Goal: Transaction & Acquisition: Purchase product/service

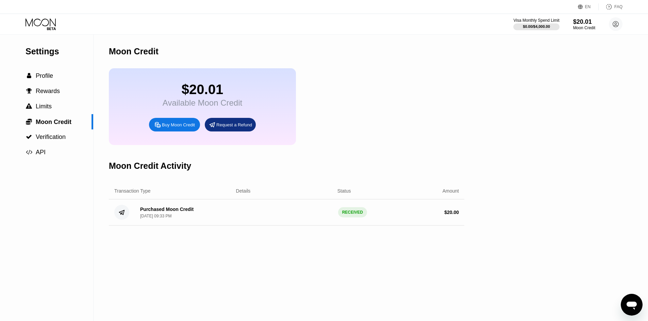
click at [73, 267] on div "Settings  Profile  Rewards  Limits  Moon Credit  Verification  API" at bounding box center [46, 178] width 93 height 287
click at [48, 79] on span "Profile" at bounding box center [44, 75] width 17 height 7
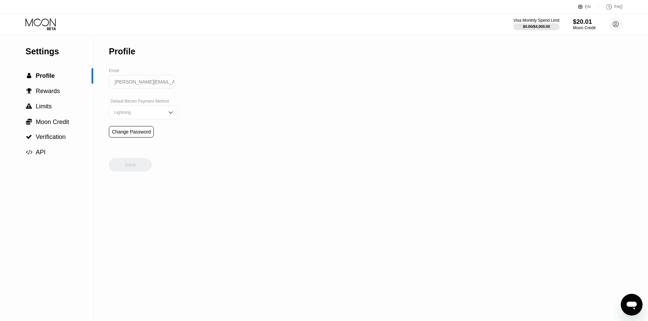
click at [581, 27] on div "Moon Credit" at bounding box center [583, 27] width 23 height 5
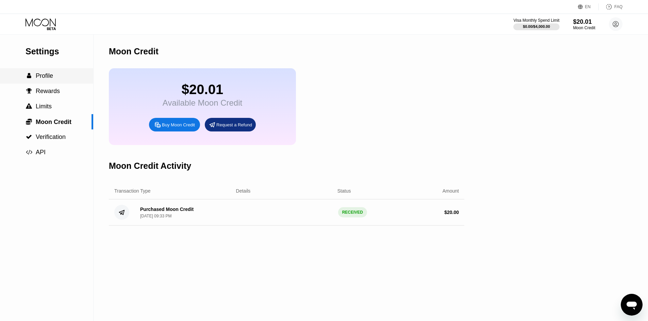
click at [46, 79] on span "Profile" at bounding box center [44, 75] width 17 height 7
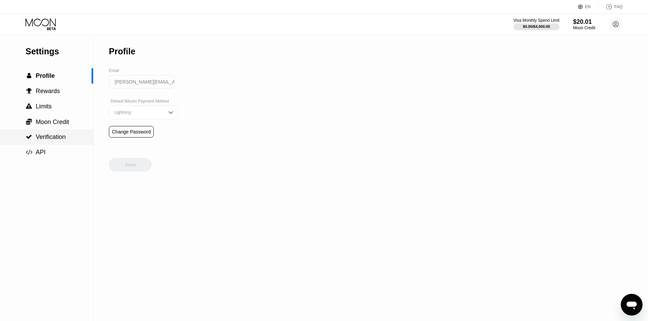
click at [47, 139] on span "Verification" at bounding box center [51, 137] width 30 height 7
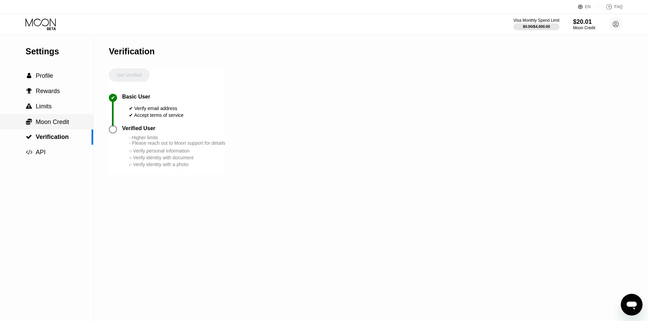
click at [50, 125] on span "Moon Credit" at bounding box center [52, 122] width 33 height 7
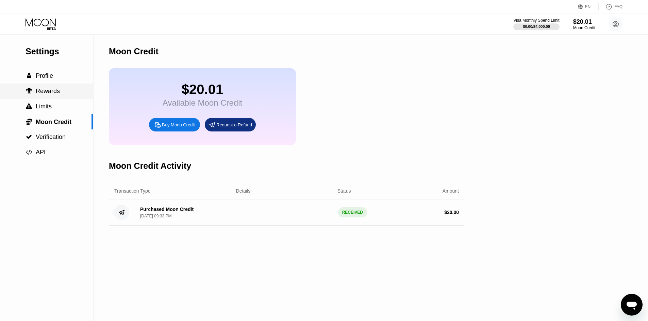
click at [50, 89] on div " Rewards" at bounding box center [46, 91] width 93 height 15
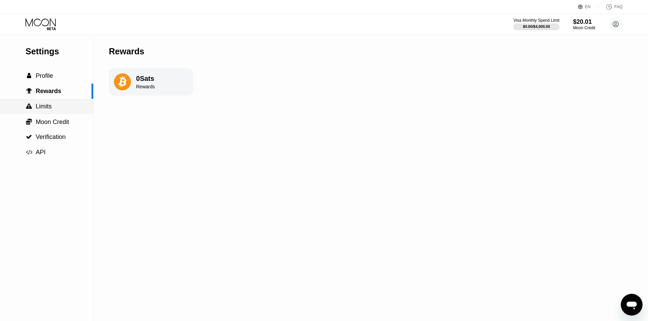
click at [46, 110] on span "Limits" at bounding box center [44, 106] width 16 height 7
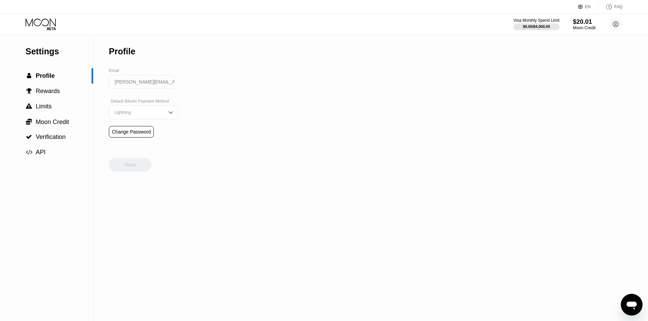
click at [590, 22] on div "$20.01" at bounding box center [583, 21] width 23 height 7
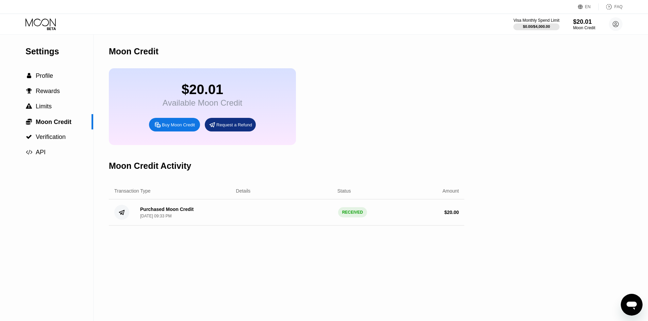
click at [158, 212] on div "Purchased Moon Credit" at bounding box center [166, 209] width 53 height 5
click at [42, 109] on span "Limits" at bounding box center [44, 106] width 16 height 7
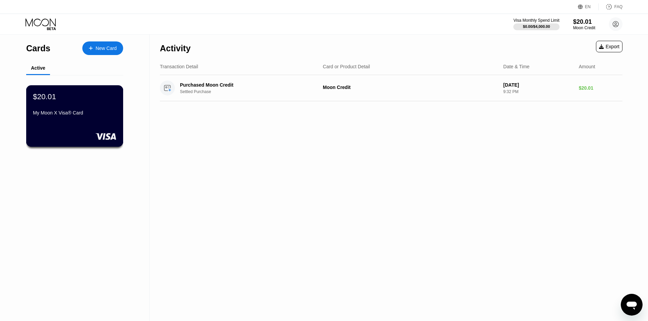
click at [82, 123] on div "$20.01 My Moon X Visa® Card" at bounding box center [74, 116] width 97 height 62
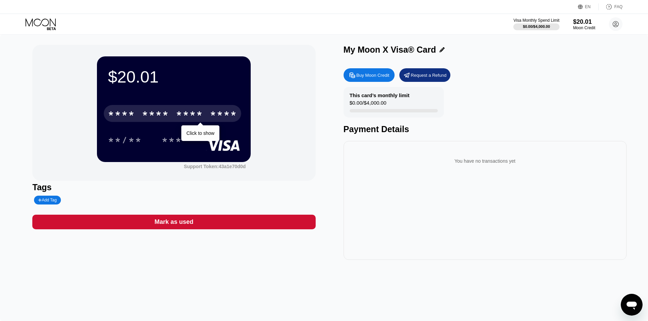
click at [204, 113] on div "* * * * * * * * * * * * ****" at bounding box center [172, 113] width 137 height 17
click at [224, 114] on div "6404" at bounding box center [223, 114] width 27 height 11
click at [223, 114] on div "6404" at bounding box center [223, 114] width 27 height 11
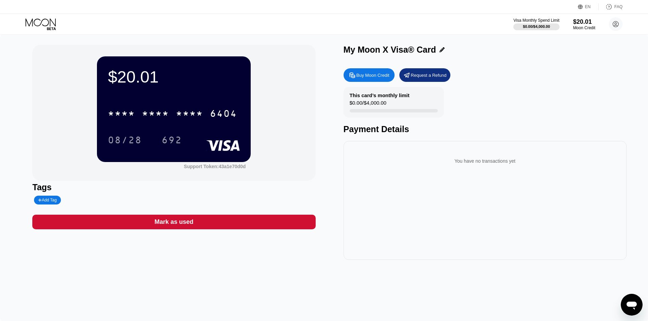
click at [10, 136] on div "$20.01 * * * * * * * * * * * * 6404 08/28 692 Support Token: 43a1e70d0d Tags Ad…" at bounding box center [324, 178] width 648 height 287
click at [585, 23] on div "$20.01" at bounding box center [583, 21] width 23 height 7
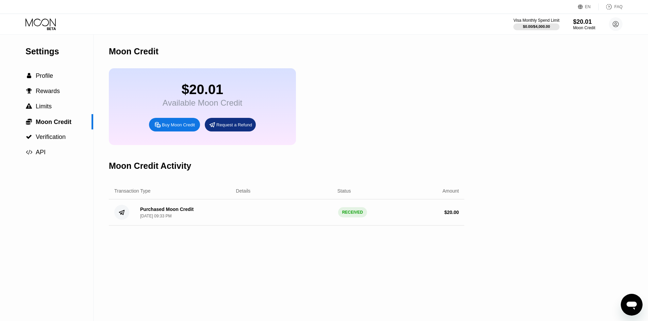
drag, startPoint x: 16, startPoint y: 219, endPoint x: 35, endPoint y: 173, distance: 49.4
click at [18, 219] on div "Settings  Profile  Rewards  Limits  Moon Credit  Verification  API" at bounding box center [46, 178] width 93 height 287
click at [79, 246] on div "Settings  Profile  Rewards  Limits  Moon Credit  Verification  API" at bounding box center [46, 178] width 93 height 287
click at [38, 242] on div "Settings  Profile  Rewards  Limits  Moon Credit  Verification  API" at bounding box center [46, 178] width 93 height 287
click at [47, 79] on span "Profile" at bounding box center [44, 75] width 17 height 7
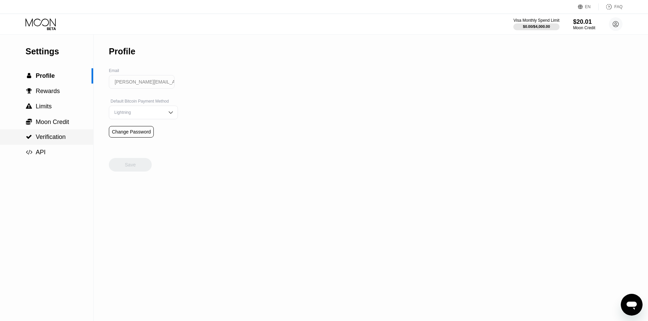
click at [52, 140] on span "Verification" at bounding box center [51, 137] width 30 height 7
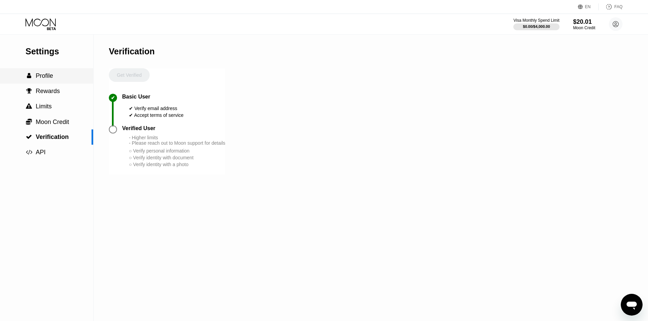
click at [45, 78] on span "Profile" at bounding box center [44, 75] width 17 height 7
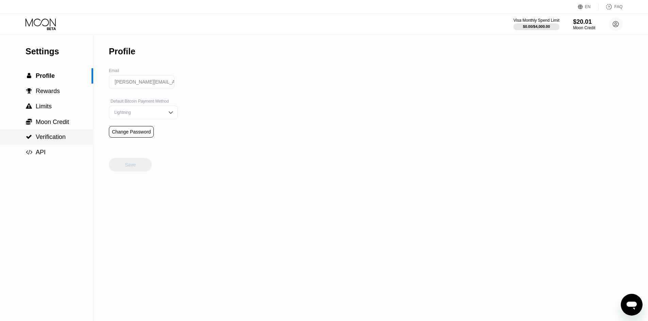
click at [50, 140] on span "Verification" at bounding box center [51, 137] width 30 height 7
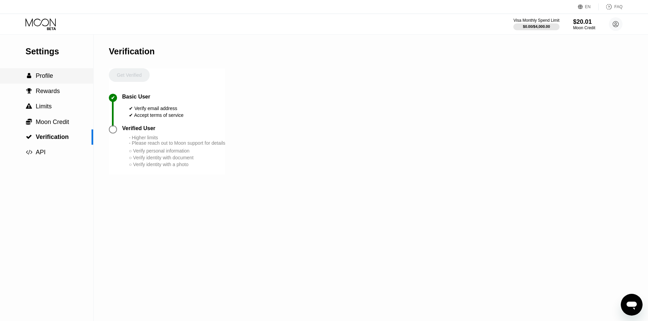
click at [47, 78] on span "Profile" at bounding box center [44, 75] width 17 height 7
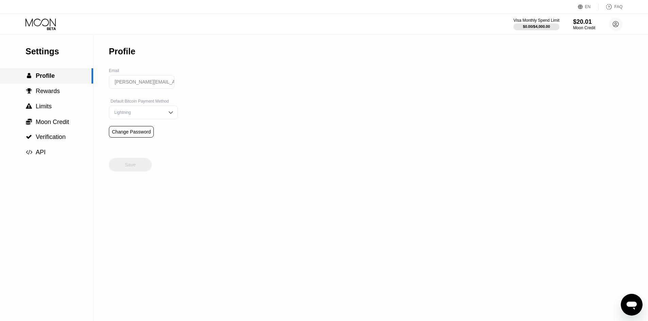
click at [42, 79] on span "Profile" at bounding box center [45, 75] width 19 height 7
click at [47, 79] on span "Profile" at bounding box center [45, 75] width 19 height 7
click at [45, 110] on span "Limits" at bounding box center [44, 106] width 16 height 7
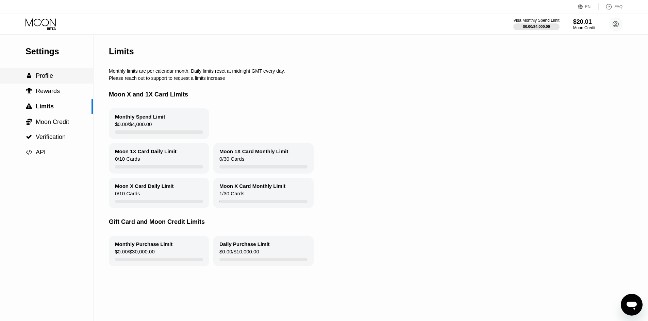
click at [48, 78] on span "Profile" at bounding box center [44, 75] width 17 height 7
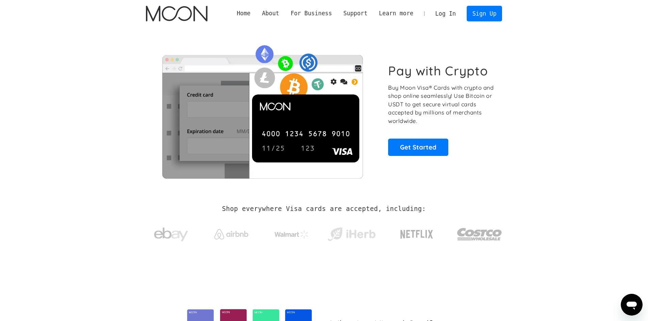
click at [451, 14] on link "Log In" at bounding box center [445, 13] width 32 height 15
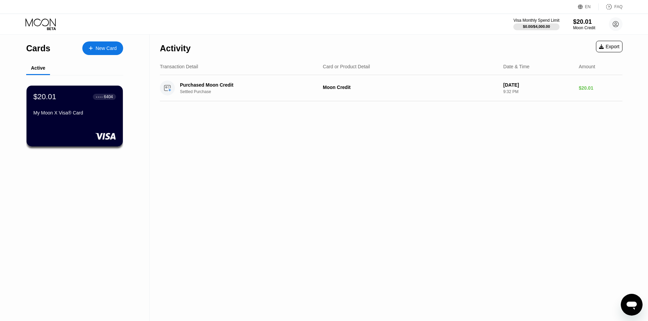
click at [107, 46] on div "New Card" at bounding box center [106, 49] width 21 height 6
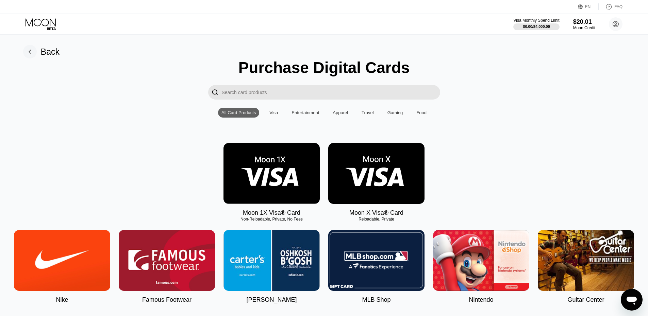
click at [375, 184] on img at bounding box center [376, 173] width 96 height 61
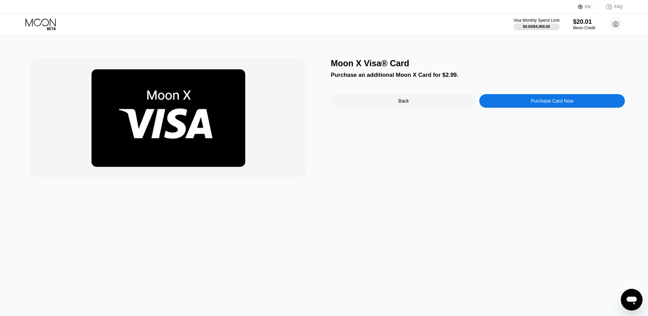
click at [550, 104] on div "Purchase Card Now" at bounding box center [552, 100] width 42 height 5
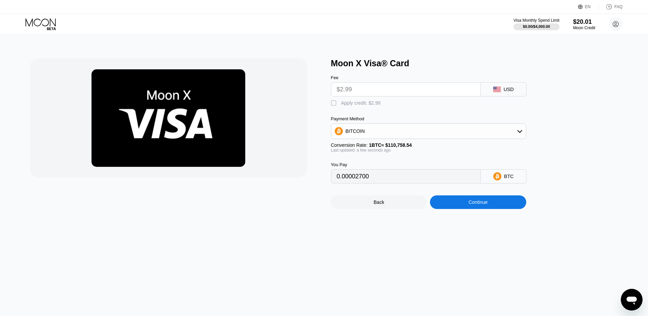
click at [333, 106] on div "" at bounding box center [334, 103] width 7 height 7
type input "0"
click at [203, 263] on div "Moon X Visa® Card Fee $2.99 USD  Apply credit: $2.99 Payment Method BITCOIN Co…" at bounding box center [324, 175] width 653 height 281
click at [484, 205] on div "Continue" at bounding box center [477, 202] width 19 height 5
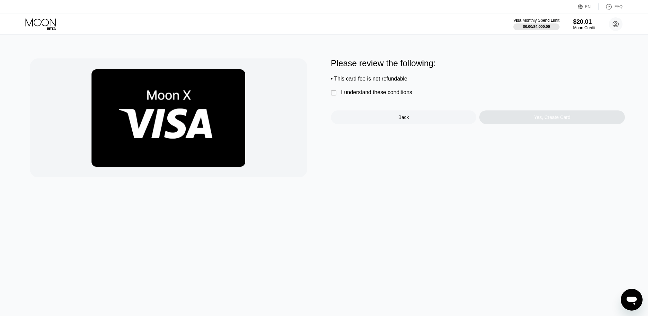
click at [333, 97] on div "" at bounding box center [334, 93] width 7 height 7
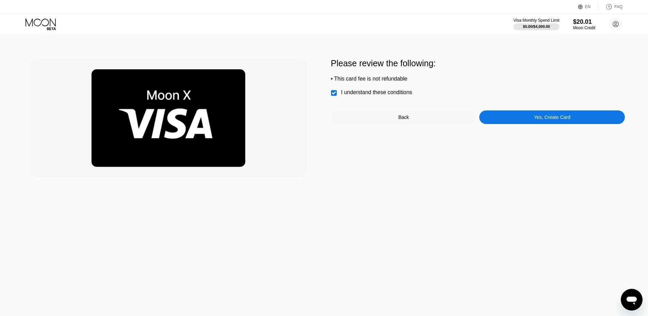
click at [535, 120] on div "Yes, Create Card" at bounding box center [552, 117] width 36 height 5
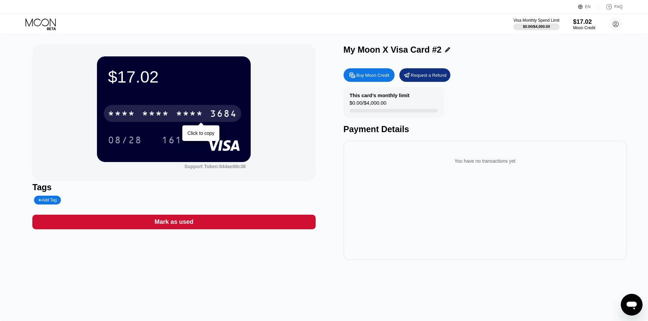
click at [189, 114] on div "* * * *" at bounding box center [189, 114] width 27 height 11
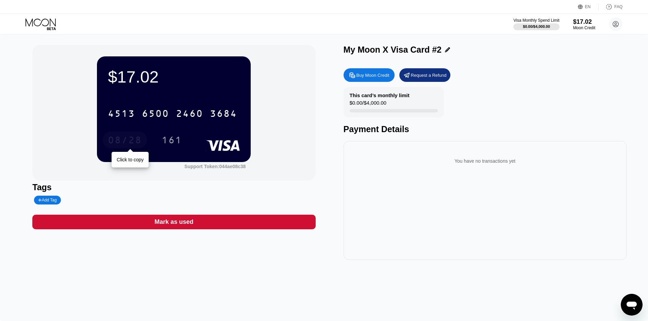
click at [131, 139] on div "08/28" at bounding box center [125, 141] width 34 height 11
click at [39, 120] on div "$17.02 4513 6500 2460 3684 08/28 161 Support Token: 044ae08c38" at bounding box center [173, 113] width 283 height 136
